Goal: Browse casually: Explore the website without a specific task or goal

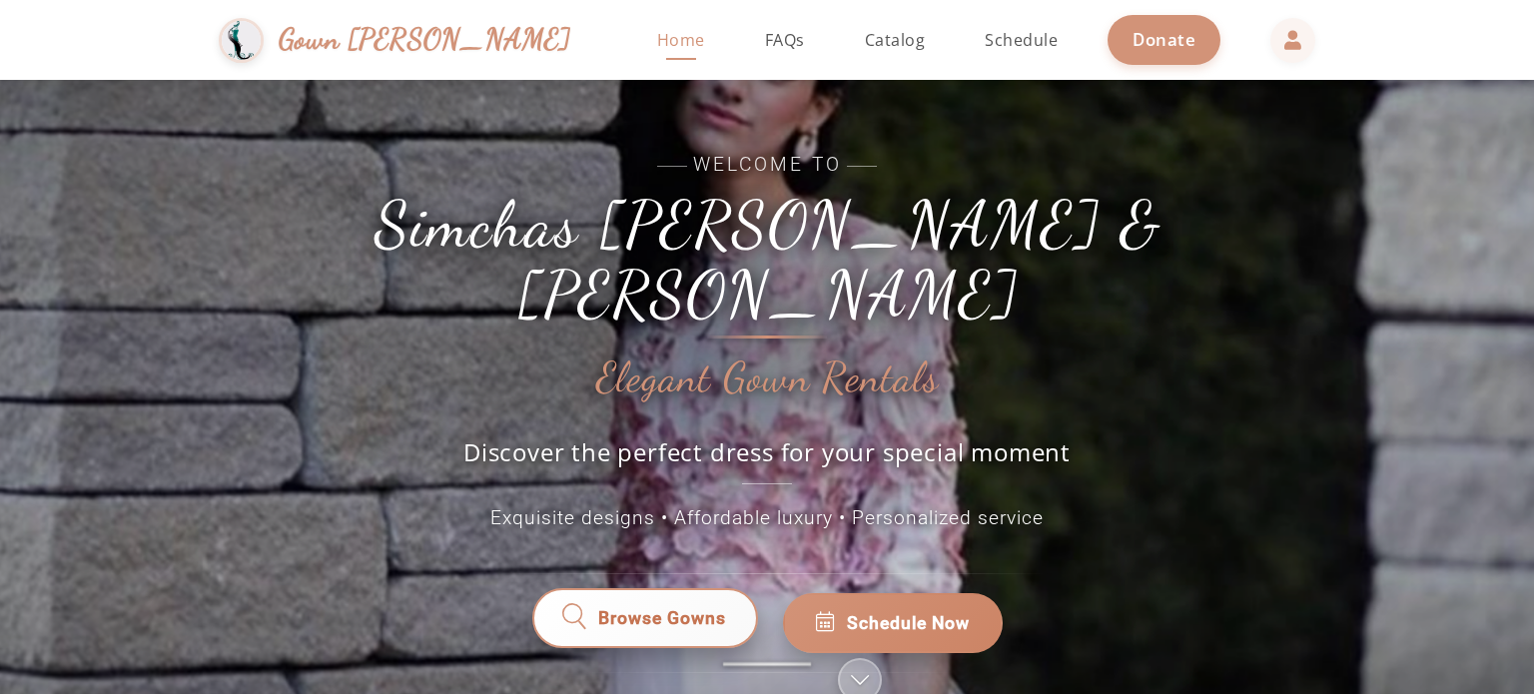
click at [652, 610] on span "Browse Gowns" at bounding box center [662, 623] width 128 height 26
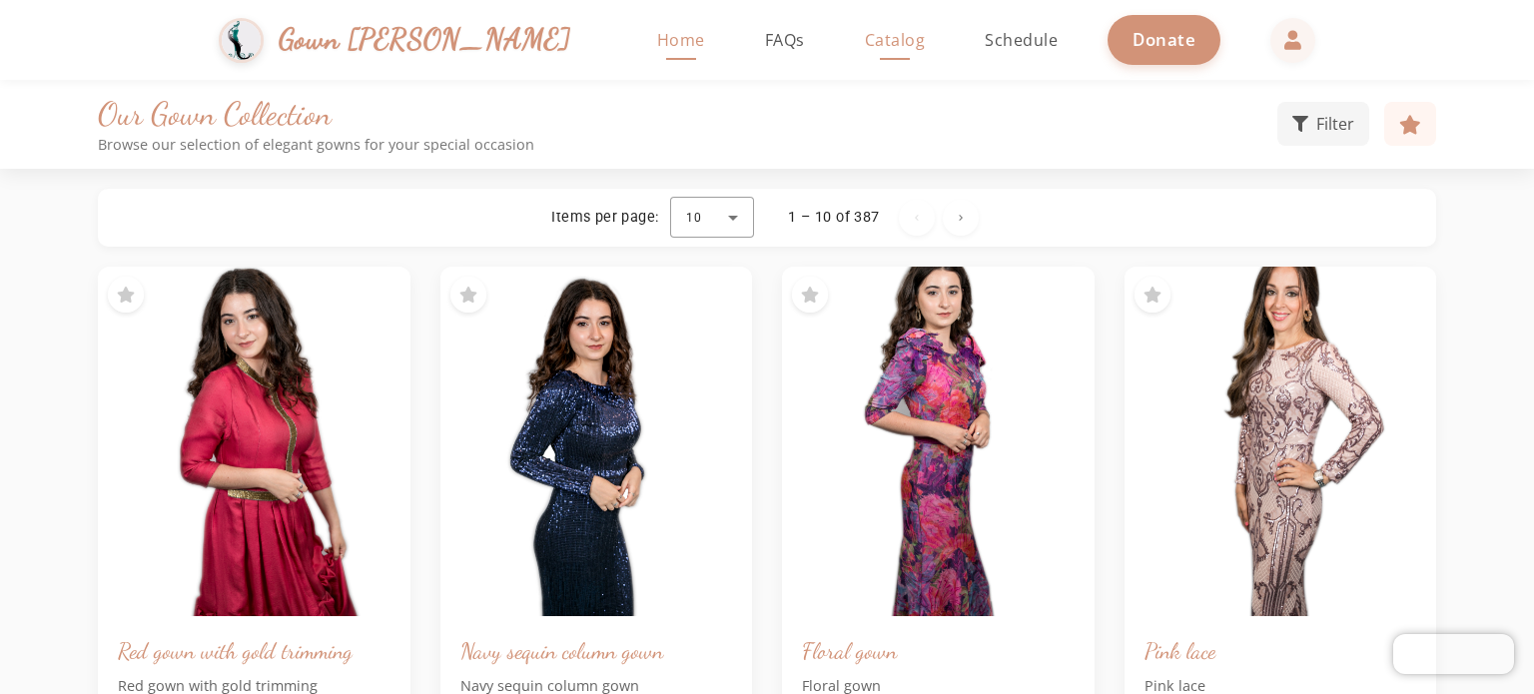
click at [657, 39] on span "Home" at bounding box center [681, 40] width 48 height 22
